Goal: Information Seeking & Learning: Find specific fact

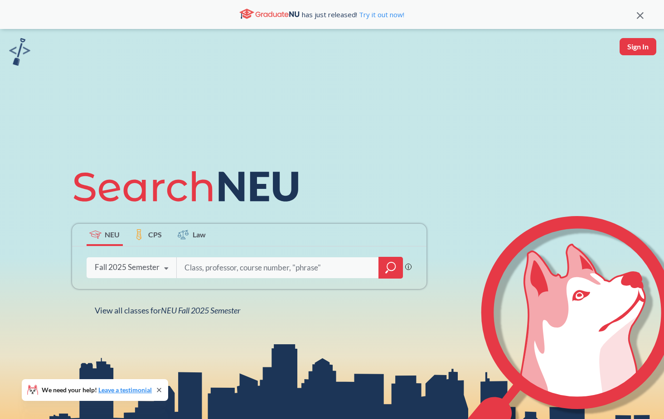
click at [230, 260] on input "search" at bounding box center [278, 267] width 188 height 19
type input "data visualization"
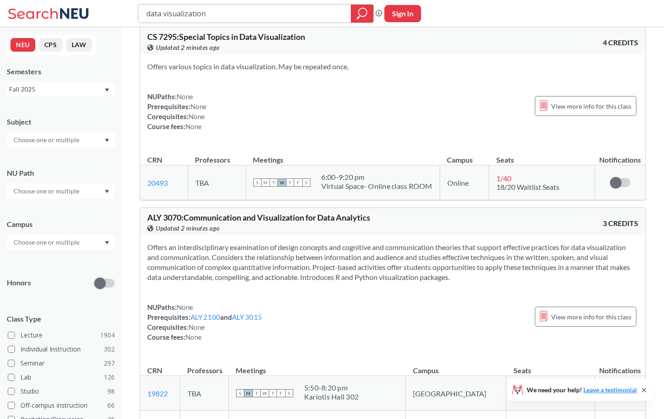
scroll to position [17, 0]
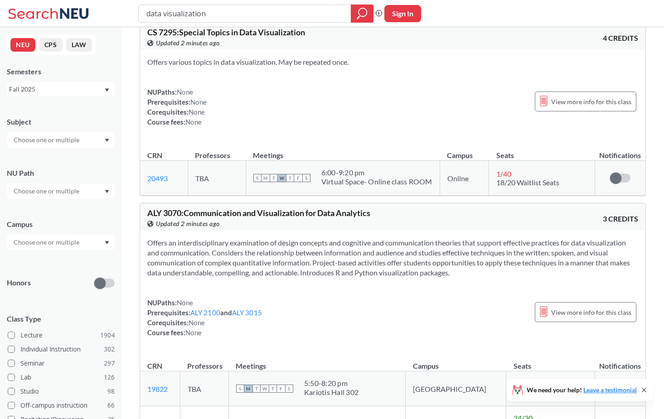
click at [58, 190] on input "text" at bounding box center [47, 191] width 76 height 11
click at [92, 162] on div "NU Path" at bounding box center [61, 179] width 108 height 40
click at [70, 240] on input "text" at bounding box center [47, 242] width 76 height 11
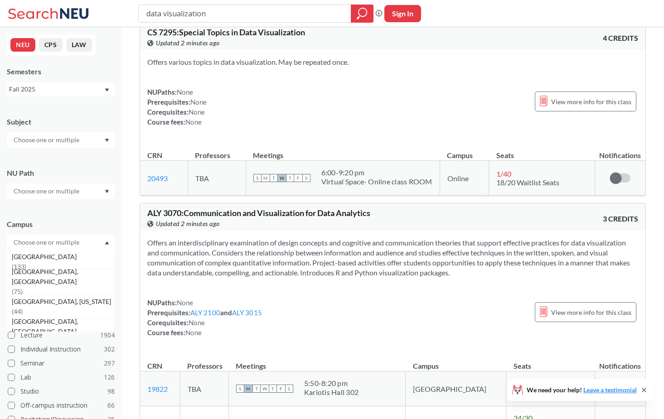
scroll to position [83, 0]
click at [56, 301] on span "[GEOGRAPHIC_DATA], [US_STATE]" at bounding box center [62, 300] width 101 height 10
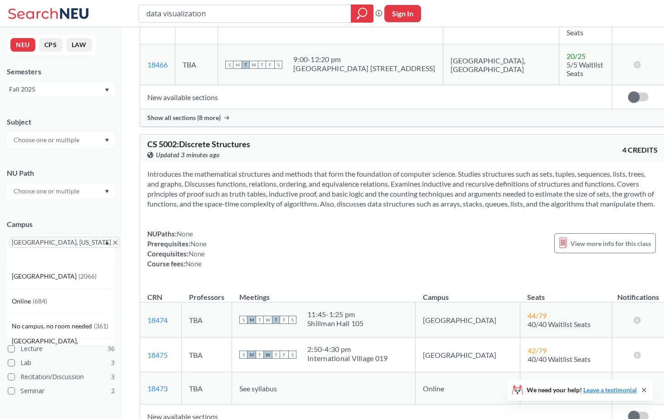
scroll to position [3513, 0]
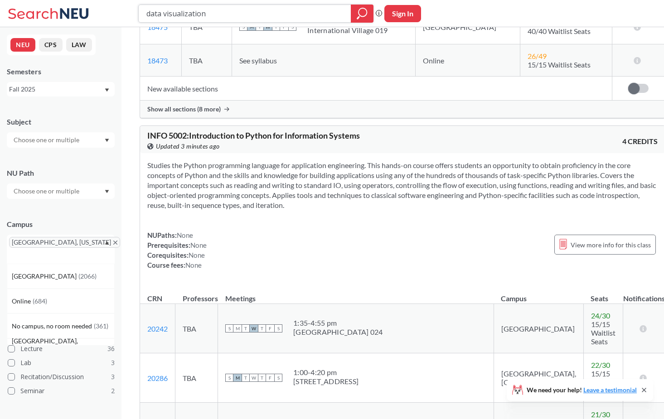
click at [240, 9] on input "data visualization" at bounding box center [244, 13] width 199 height 15
paste input "7250"
type input "7250"
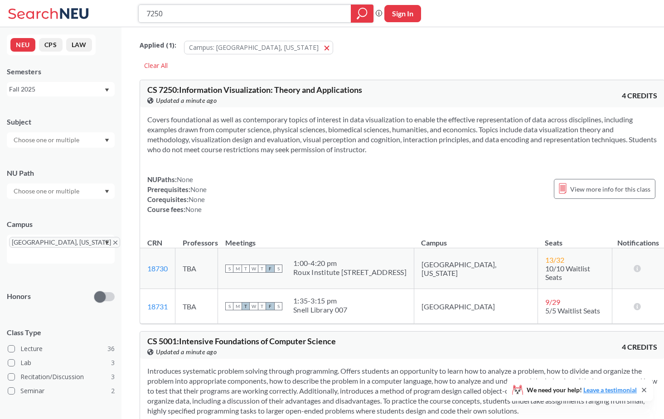
scroll to position [30, 0]
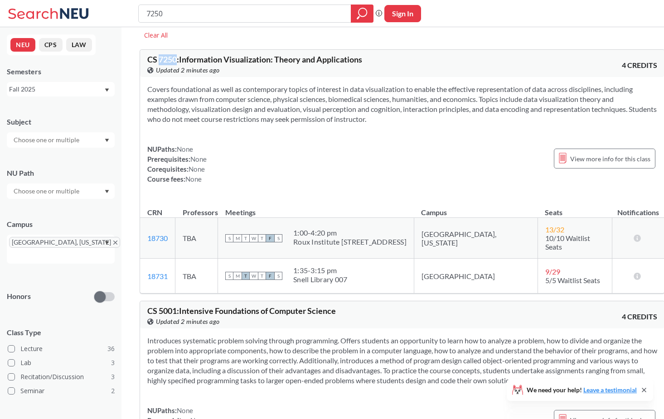
drag, startPoint x: 177, startPoint y: 58, endPoint x: 159, endPoint y: 59, distance: 17.7
click at [159, 59] on span "CS 7250 : Information Visualization: Theory and Applications" at bounding box center [254, 59] width 215 height 10
copy span "7250"
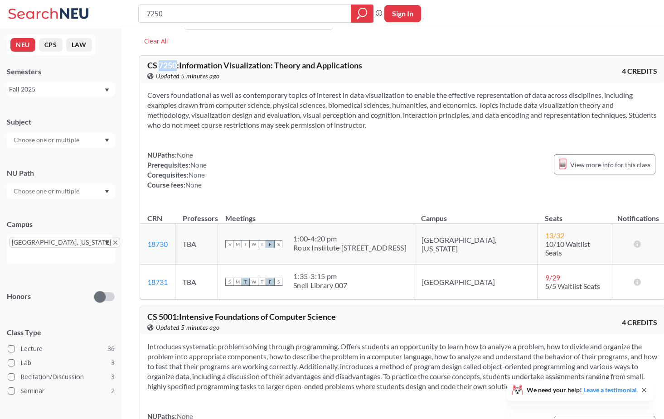
scroll to position [20, 0]
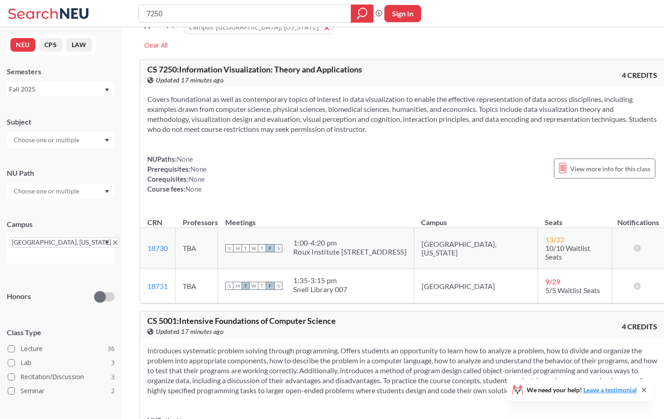
click at [148, 68] on span "CS 7250 : Information Visualization: Theory and Applications" at bounding box center [254, 69] width 215 height 10
drag, startPoint x: 149, startPoint y: 69, endPoint x: 369, endPoint y: 70, distance: 220.2
click at [369, 70] on div "CS 7250 : Information Visualization: Theory and Applications View this course o…" at bounding box center [274, 75] width 255 height 20
copy span "CS 7250 : Information Visualization: Theory and Applications"
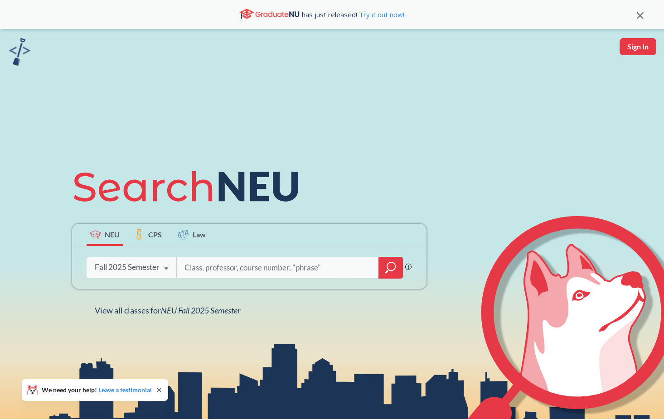
click at [248, 276] on input "search" at bounding box center [278, 267] width 188 height 19
paste input "5110"
type input "5110"
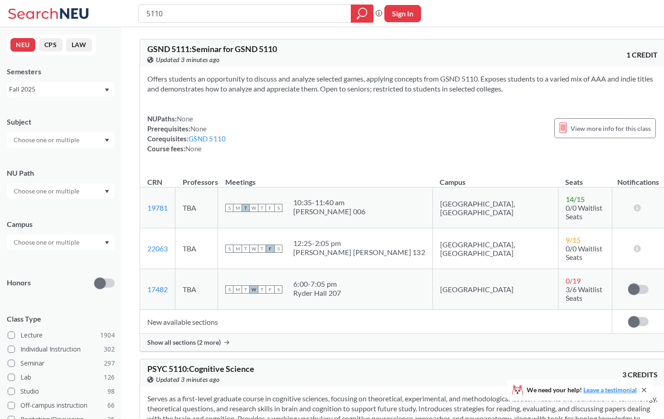
click at [52, 176] on div "NU Path" at bounding box center [61, 173] width 108 height 10
click at [52, 190] on input "text" at bounding box center [47, 191] width 76 height 11
click at [70, 144] on input "text" at bounding box center [47, 140] width 76 height 11
click at [108, 114] on div "Subject CS ( 115 ) Computer Science NRSG ( 76 ) Nursing EECE ( 72 ) Electrical …" at bounding box center [61, 128] width 108 height 40
click at [59, 239] on input "text" at bounding box center [47, 242] width 76 height 11
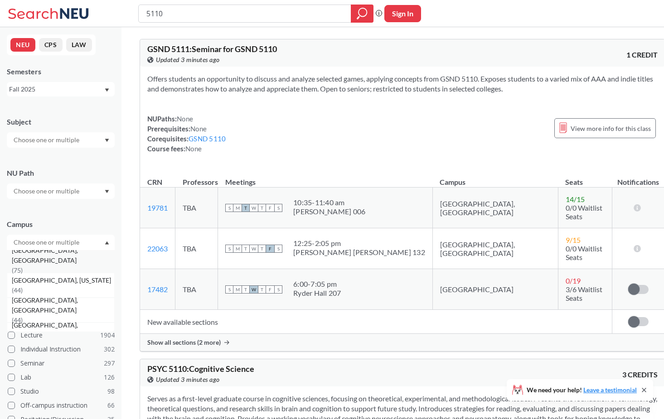
scroll to position [105, 0]
click at [48, 280] on span "[GEOGRAPHIC_DATA], [US_STATE]" at bounding box center [62, 278] width 101 height 10
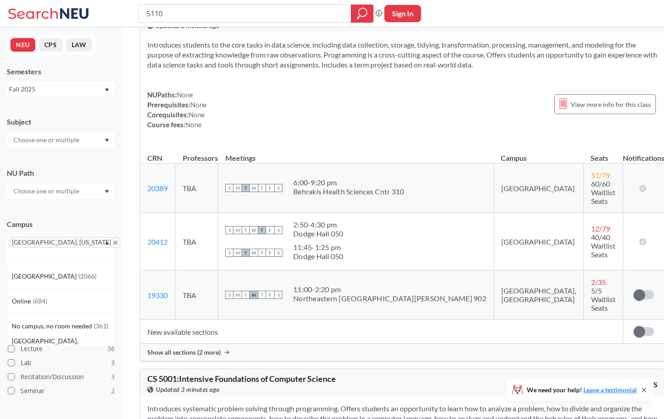
scroll to position [79, 0]
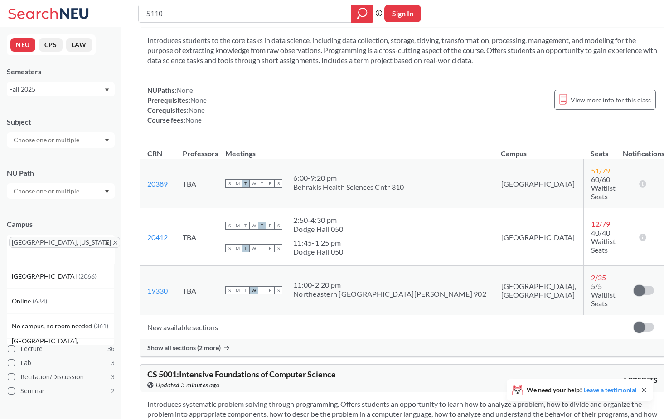
click at [224, 339] on div "Show all sections (2 more)" at bounding box center [402, 347] width 525 height 17
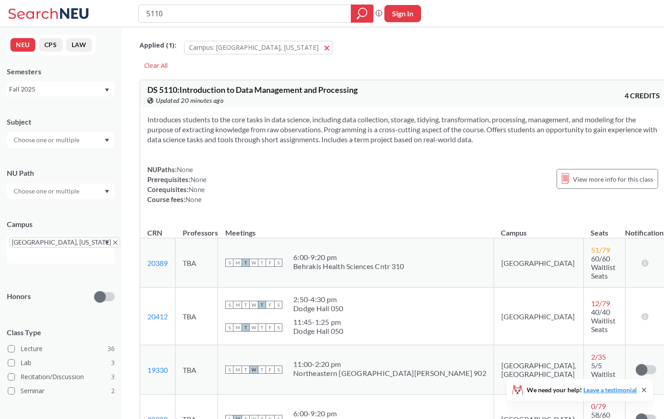
scroll to position [0, 0]
drag, startPoint x: 148, startPoint y: 89, endPoint x: 178, endPoint y: 90, distance: 29.9
click at [178, 90] on span "DS 5110 : Introduction to Data Management and Processing" at bounding box center [252, 90] width 210 height 10
